Goal: Go to known website: Access a specific website the user already knows

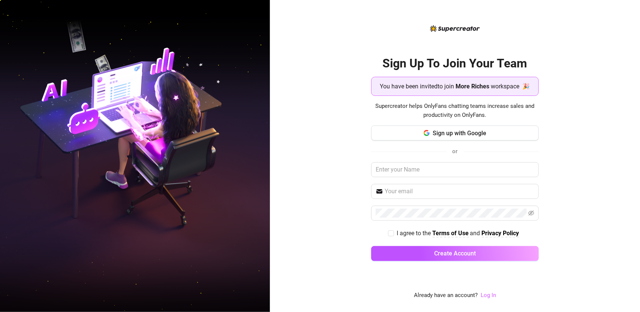
click at [493, 299] on link "Log In" at bounding box center [488, 295] width 15 height 7
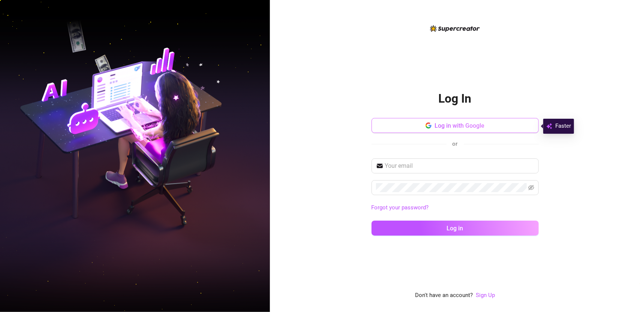
click at [471, 128] on span "Log in with Google" at bounding box center [460, 125] width 50 height 7
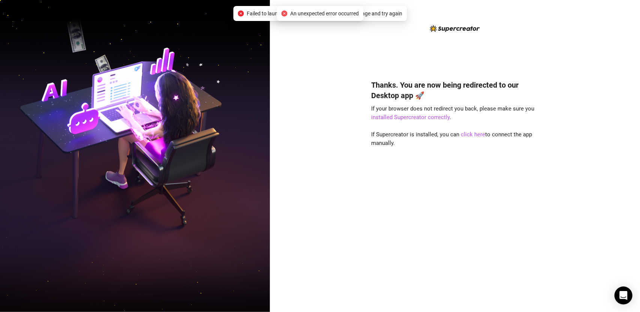
click at [281, 15] on icon "close-circle" at bounding box center [284, 13] width 6 height 6
